Goal: Use online tool/utility: Use online tool/utility

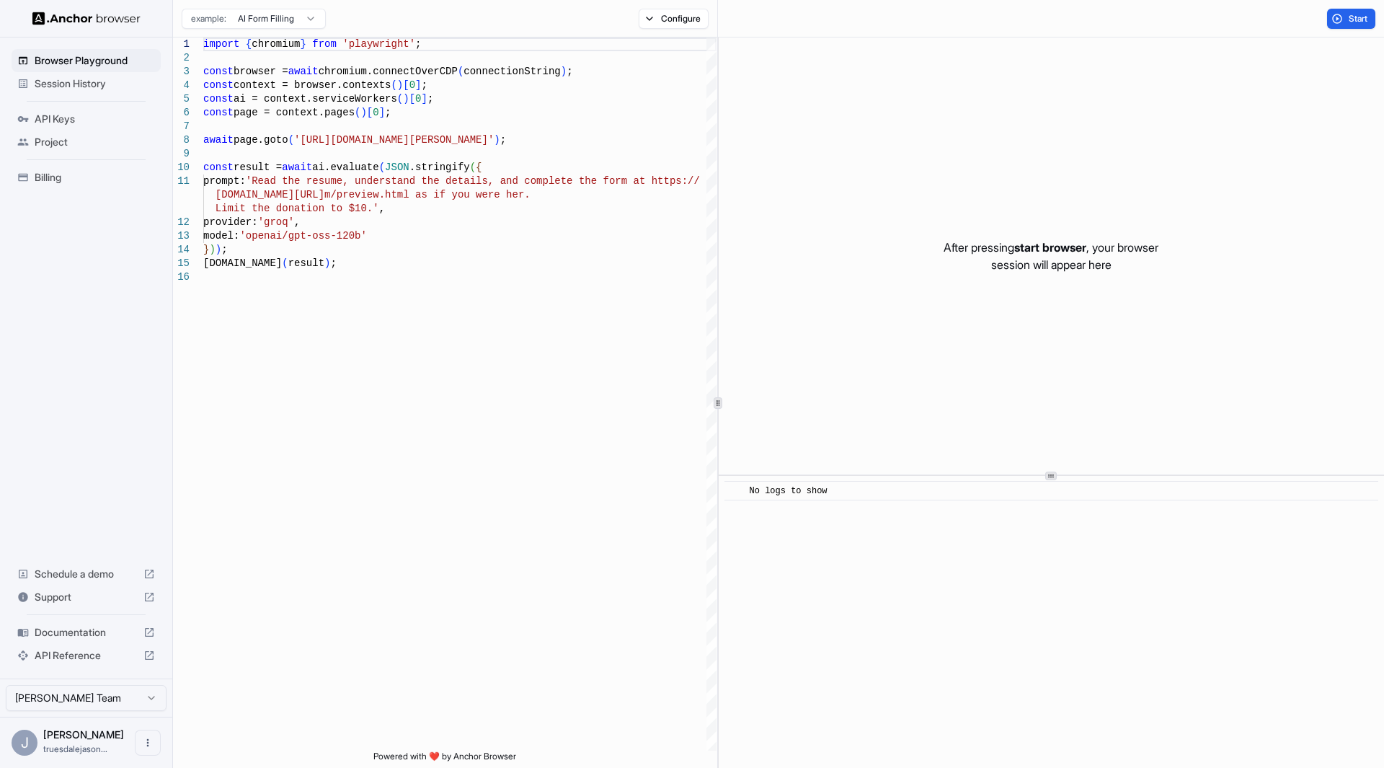
click at [306, 20] on html "Browser Playground Session History API Keys Project Billing Schedule a demo Sup…" at bounding box center [692, 384] width 1384 height 768
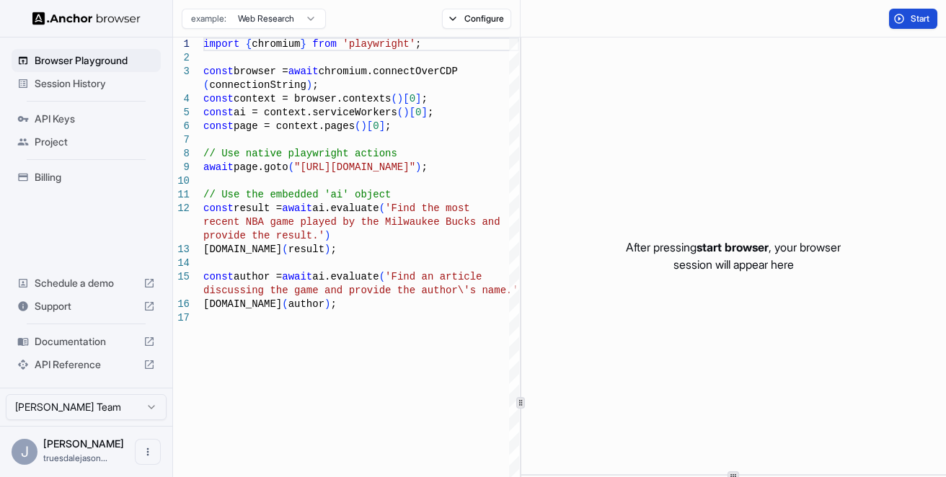
click at [891, 20] on button "Start" at bounding box center [913, 19] width 48 height 20
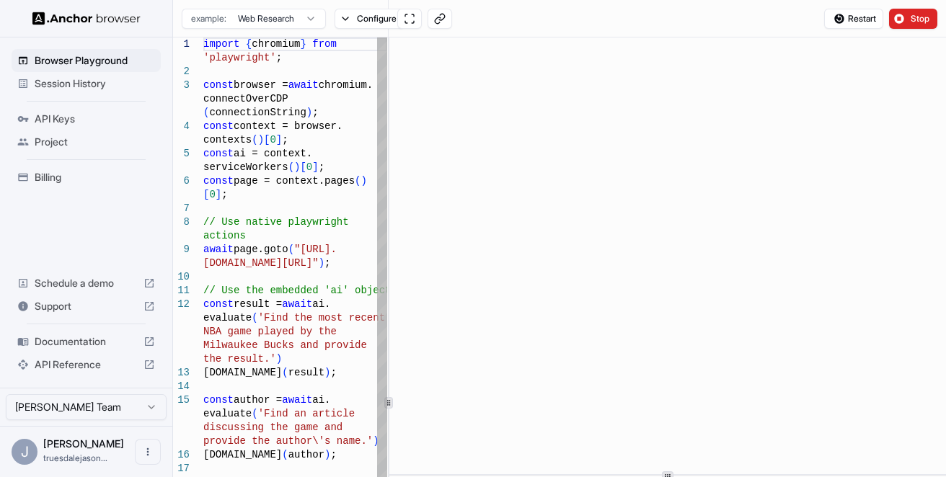
click at [389, 306] on div at bounding box center [389, 402] width 1 height 730
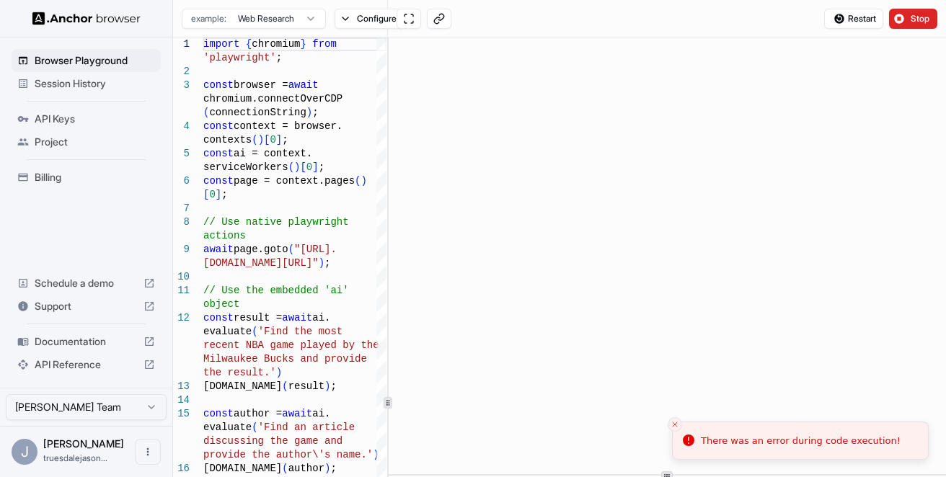
scroll to position [195, 0]
click at [675, 421] on icon "Close toast" at bounding box center [674, 424] width 9 height 9
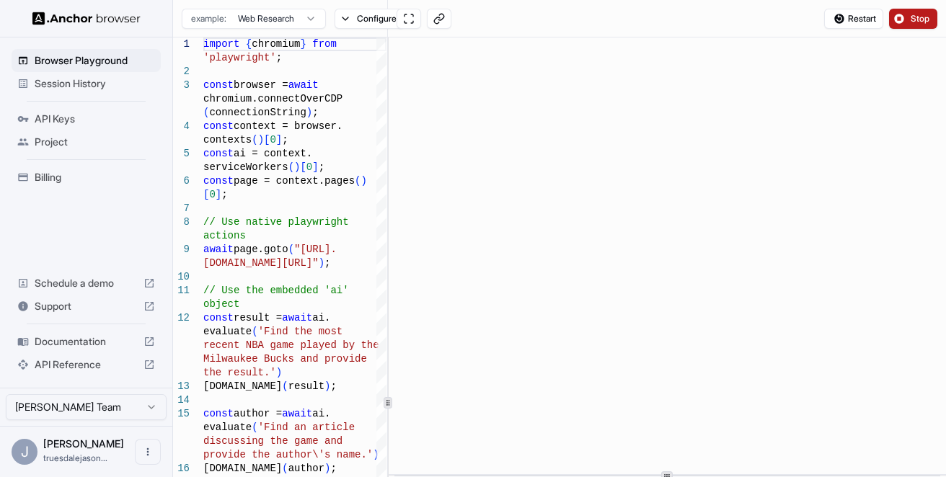
click at [916, 19] on span "Stop" at bounding box center [921, 19] width 20 height 12
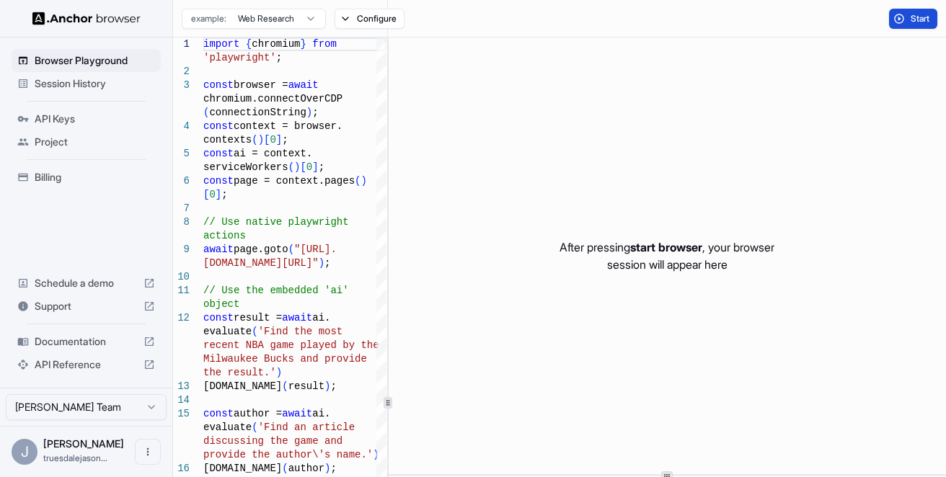
click at [900, 18] on button "Start" at bounding box center [913, 19] width 48 height 20
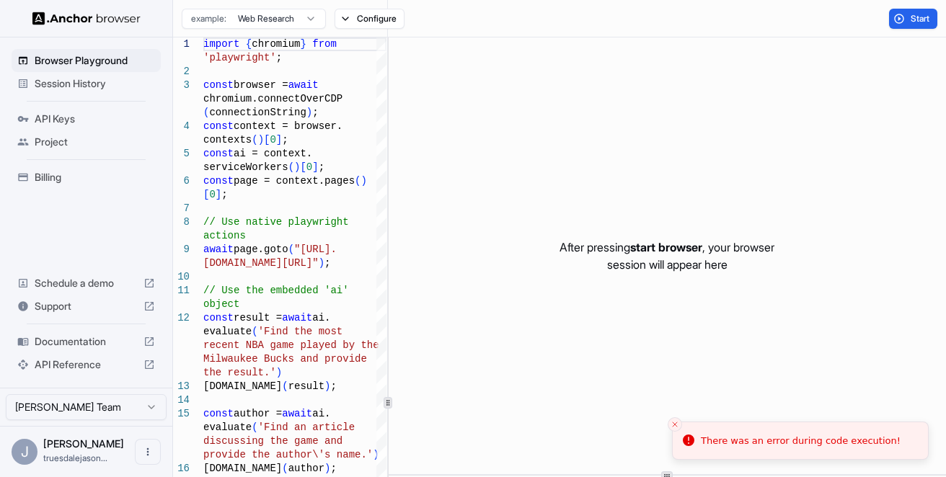
click at [327, 17] on div "Configure" at bounding box center [369, 19] width 87 height 20
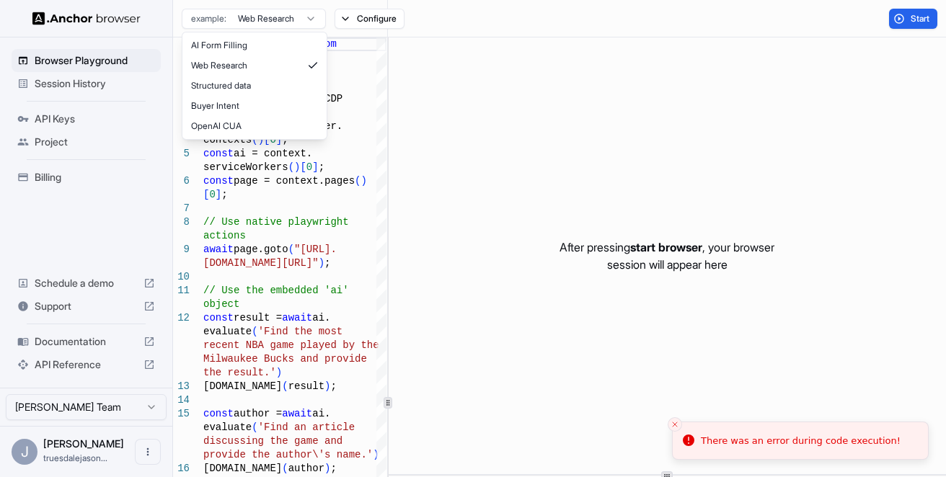
click at [316, 19] on html "Browser Playground Session History API Keys Project Billing Schedule a demo Sup…" at bounding box center [473, 238] width 946 height 477
type textarea "**********"
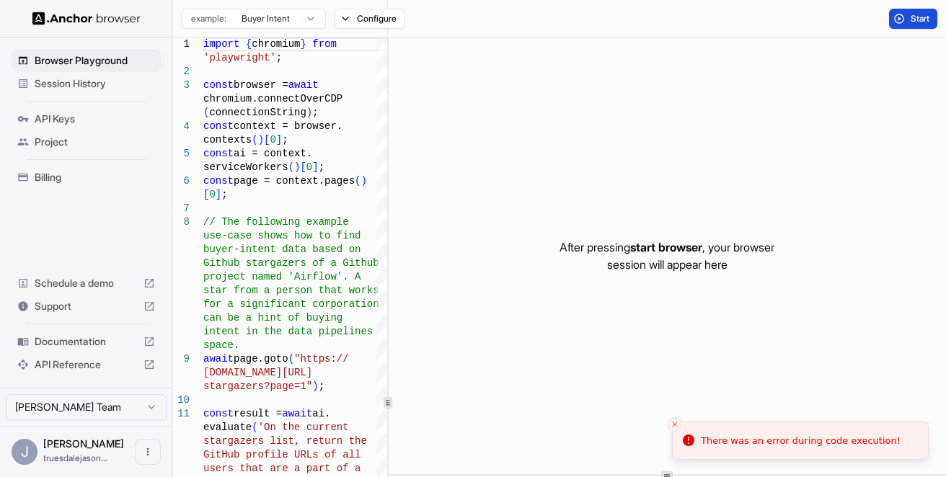
click at [903, 22] on button "Start" at bounding box center [913, 19] width 48 height 20
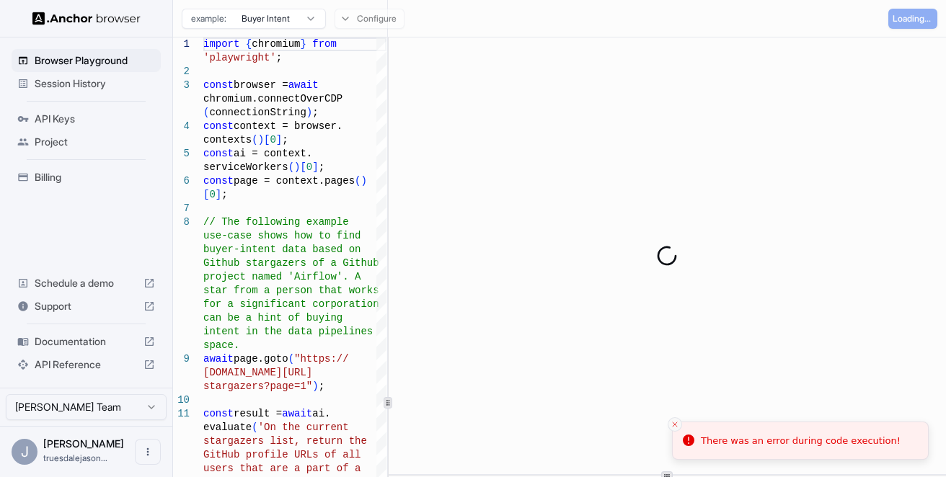
click at [673, 427] on icon "Close toast" at bounding box center [674, 424] width 9 height 9
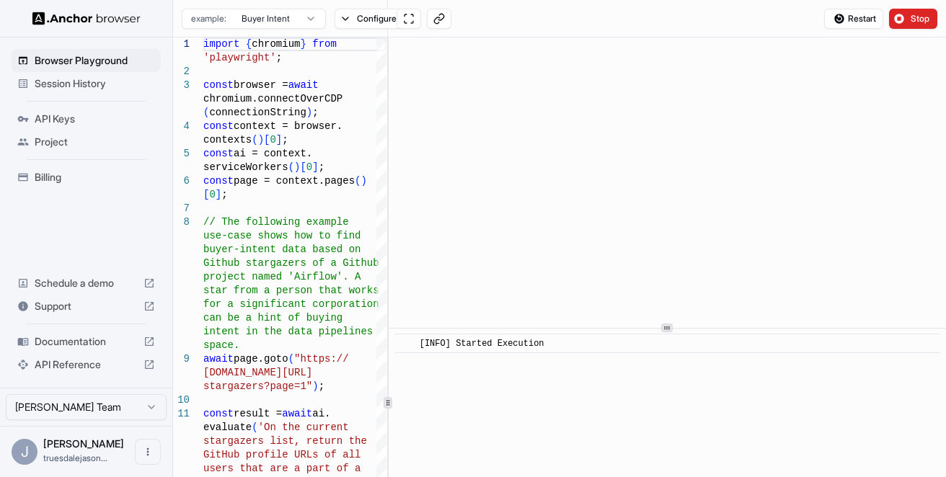
click at [661, 325] on div at bounding box center [667, 328] width 12 height 9
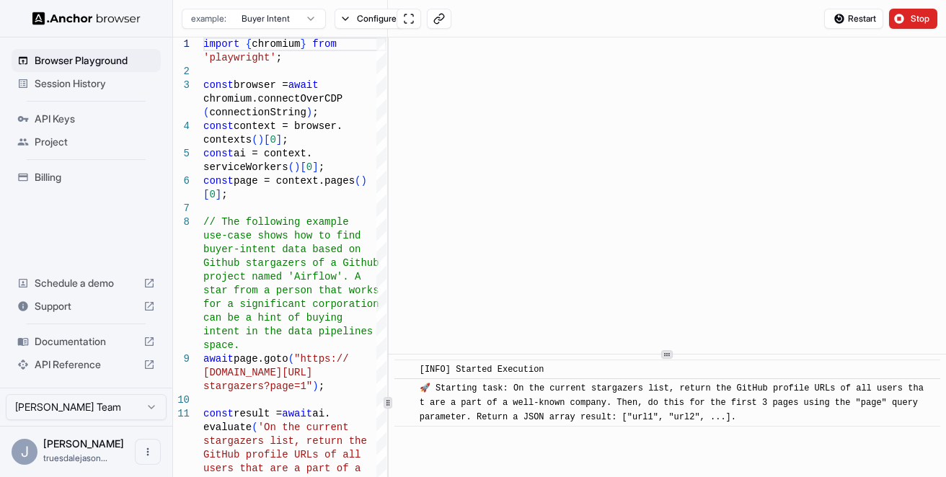
click at [663, 355] on div at bounding box center [667, 354] width 12 height 9
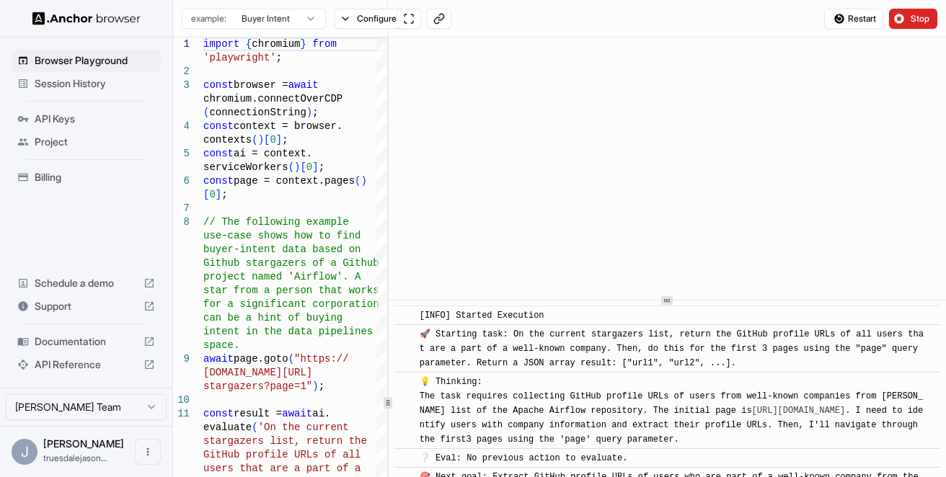
click at [664, 297] on icon at bounding box center [666, 300] width 7 height 7
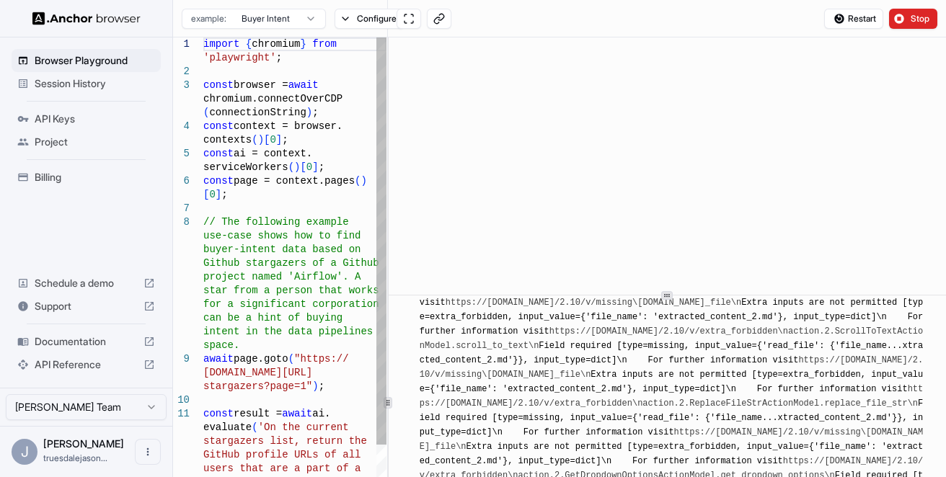
scroll to position [11847, 0]
